Goal: Task Accomplishment & Management: Use online tool/utility

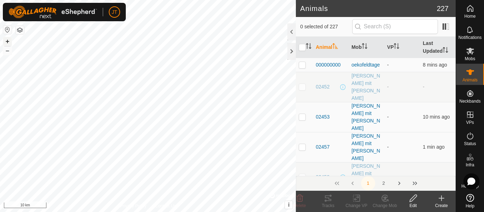
click at [8, 41] on button "+" at bounding box center [7, 41] width 8 height 8
click at [8, 42] on button "+" at bounding box center [7, 41] width 8 height 8
click at [8, 38] on button "+" at bounding box center [7, 41] width 8 height 8
click at [8, 43] on button "+" at bounding box center [7, 41] width 8 height 8
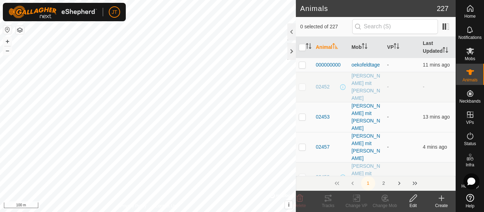
click at [445, 201] on icon at bounding box center [441, 198] width 8 height 8
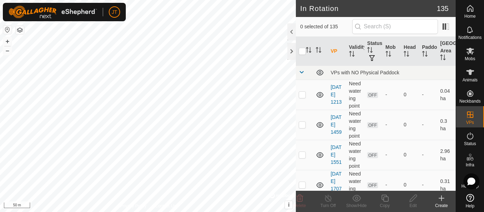
click at [439, 197] on icon at bounding box center [441, 198] width 8 height 8
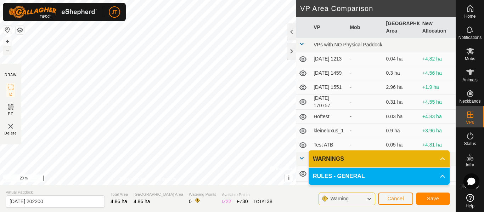
click at [1, 52] on div "Segment length must be longer than 5 m (Current: 1.9 m) . + – ⇧ i © Mapbox , © …" at bounding box center [148, 92] width 296 height 185
click at [10, 50] on button "–" at bounding box center [7, 50] width 8 height 8
click at [292, 53] on div at bounding box center [291, 51] width 8 height 17
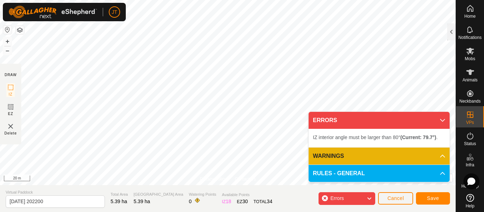
click at [200, 139] on div "IZ interior angle must be larger than 80° (Current: 79.7°) . + – ⇧ i © Mapbox ,…" at bounding box center [227, 92] width 455 height 185
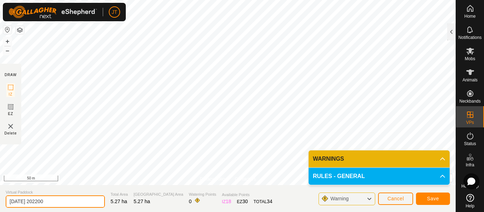
drag, startPoint x: 36, startPoint y: 202, endPoint x: 117, endPoint y: 203, distance: 80.7
click at [105, 203] on input "[DATE] 202200" at bounding box center [55, 201] width 99 height 12
type input "[DATE]"
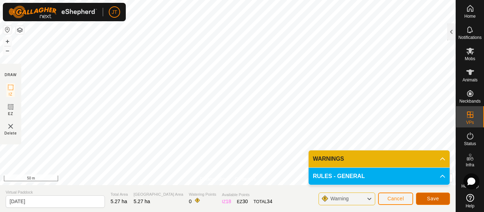
click at [440, 197] on button "Save" at bounding box center [433, 199] width 34 height 12
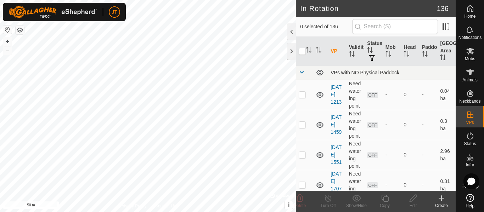
click at [303, 74] on span at bounding box center [301, 72] width 6 height 6
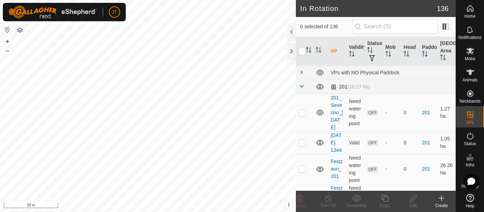
click at [301, 85] on span at bounding box center [301, 87] width 6 height 6
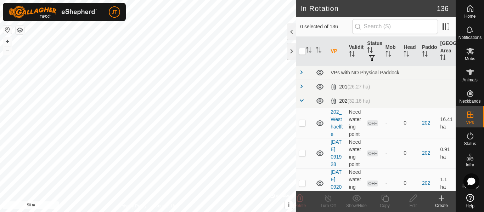
click at [301, 96] on td at bounding box center [304, 101] width 17 height 14
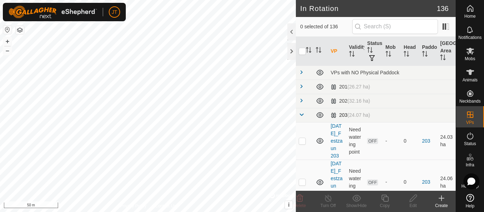
click at [301, 112] on span at bounding box center [301, 115] width 6 height 6
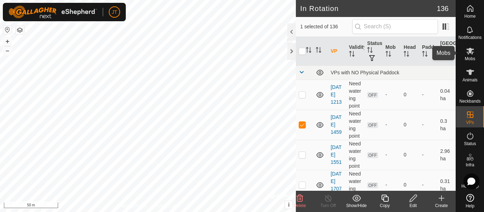
click at [465, 59] on span "Mobs" at bounding box center [470, 59] width 10 height 4
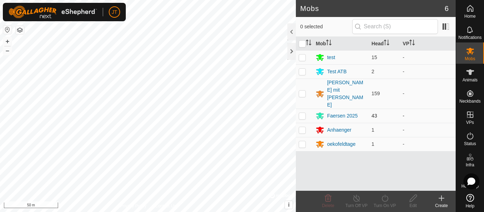
click at [303, 113] on p-checkbox at bounding box center [301, 116] width 7 height 6
checkbox input "true"
click at [386, 204] on div "Turn On VP" at bounding box center [384, 206] width 28 height 6
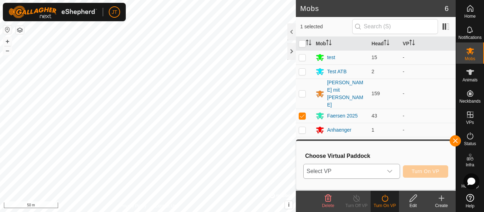
click at [388, 173] on icon "dropdown trigger" at bounding box center [390, 172] width 6 height 6
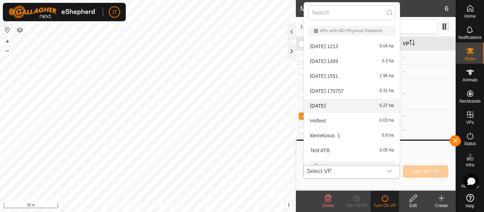
click at [352, 109] on li "[DATE] 5.27 ha" at bounding box center [352, 106] width 96 height 14
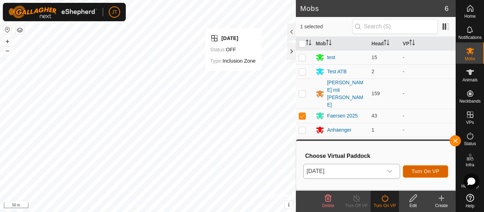
click at [432, 175] on button "Turn On VP" at bounding box center [425, 171] width 45 height 12
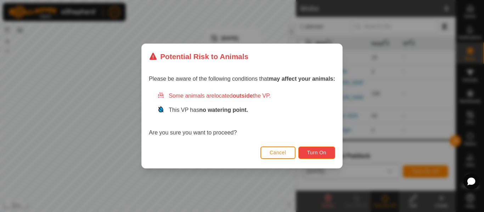
click at [321, 148] on button "Turn On" at bounding box center [316, 153] width 37 height 12
